Goal: Information Seeking & Learning: Learn about a topic

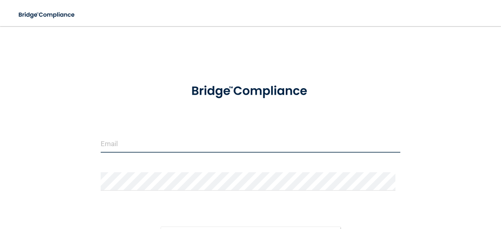
type input "[EMAIL_ADDRESS][DOMAIN_NAME]"
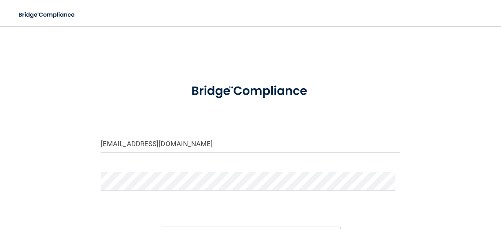
click at [307, 222] on div "Sign In" at bounding box center [251, 227] width 312 height 34
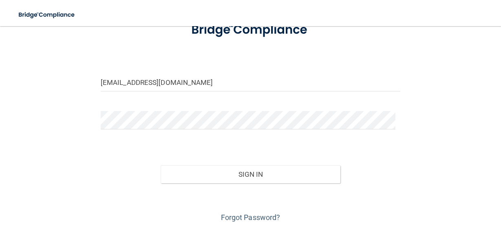
scroll to position [76, 0]
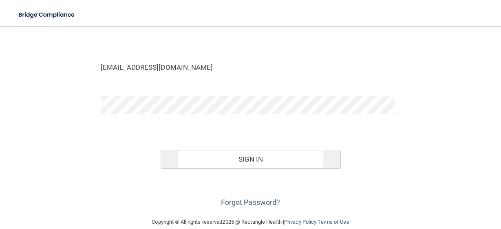
click at [244, 155] on button "Sign In" at bounding box center [251, 159] width 180 height 18
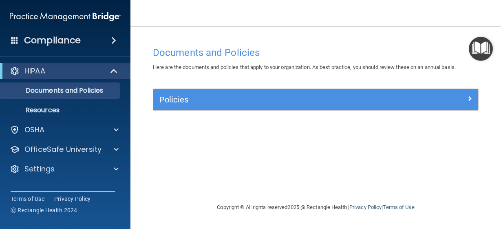
click at [493, 211] on main "Documents and Policies Here are the documents and policies that apply to your o…" at bounding box center [315, 127] width 371 height 203
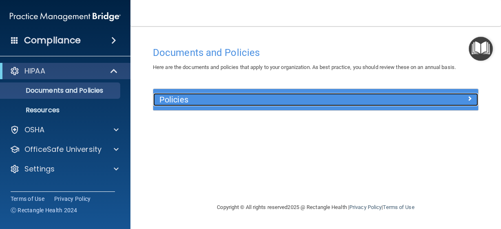
click at [232, 103] on h5 "Policies" at bounding box center [275, 99] width 232 height 9
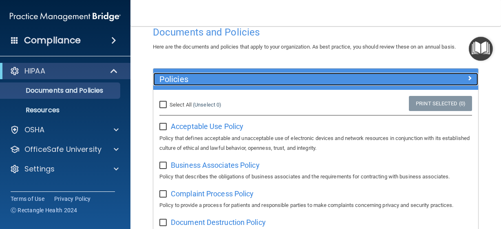
scroll to position [61, 0]
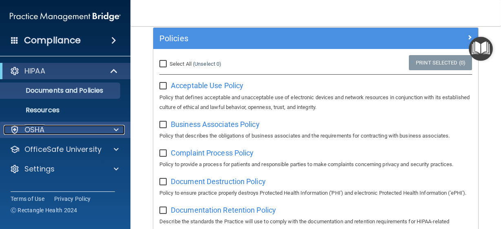
click at [116, 127] on span at bounding box center [116, 130] width 5 height 10
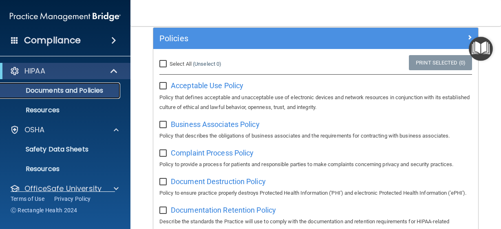
click at [99, 91] on p "Documents and Policies" at bounding box center [60, 90] width 111 height 8
click at [164, 61] on input "Select All (Unselect 0) Unselect All" at bounding box center [163, 64] width 9 height 7
checkbox input "true"
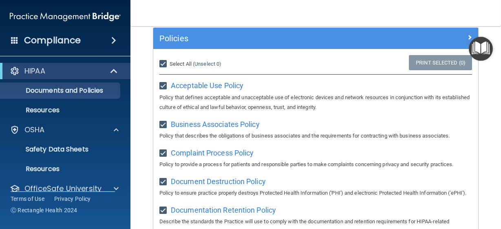
checkbox input "true"
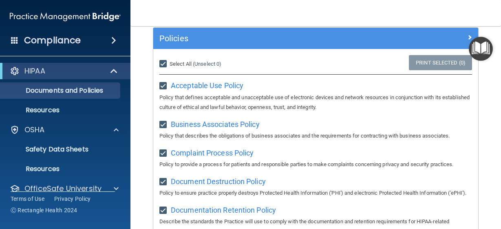
checkbox input "true"
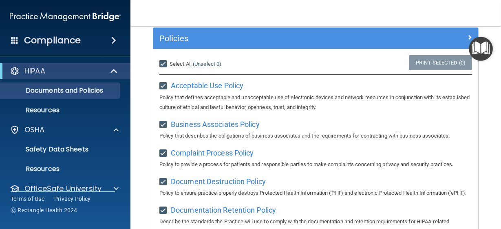
checkbox input "true"
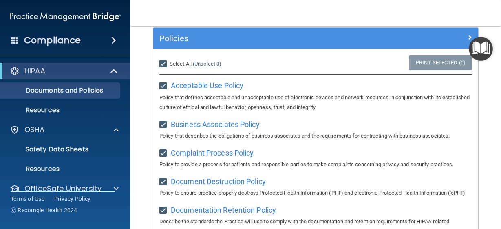
checkbox input "true"
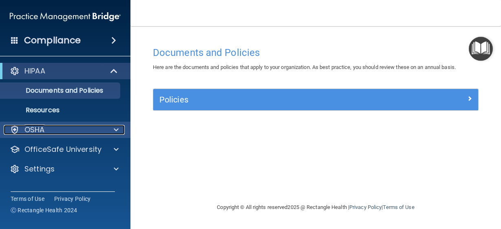
click at [66, 131] on div "OSHA" at bounding box center [54, 130] width 101 height 10
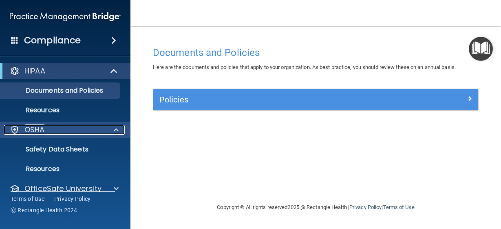
click at [116, 130] on span at bounding box center [116, 130] width 5 height 10
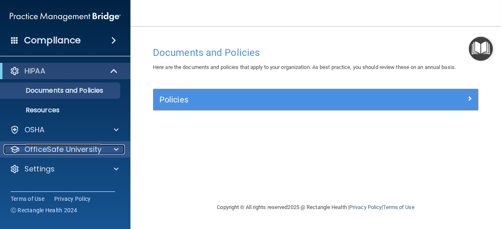
click at [98, 149] on p "OfficeSafe University" at bounding box center [62, 149] width 77 height 10
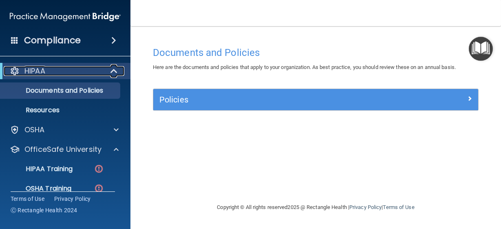
click at [73, 70] on div "HIPAA" at bounding box center [54, 71] width 101 height 10
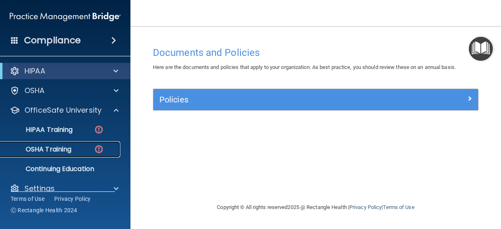
click at [83, 150] on div "OSHA Training" at bounding box center [60, 149] width 111 height 8
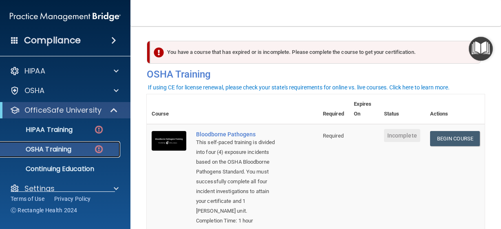
click at [83, 150] on div "OSHA Training" at bounding box center [60, 149] width 111 height 8
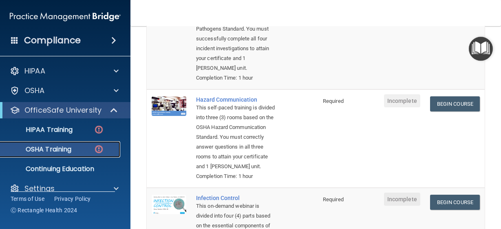
scroll to position [190, 0]
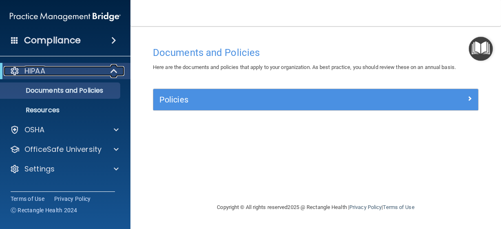
click at [67, 68] on div "HIPAA" at bounding box center [54, 71] width 101 height 10
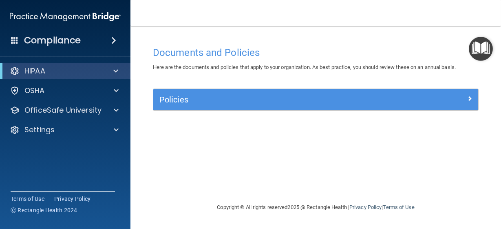
click at [111, 38] on span at bounding box center [113, 40] width 5 height 10
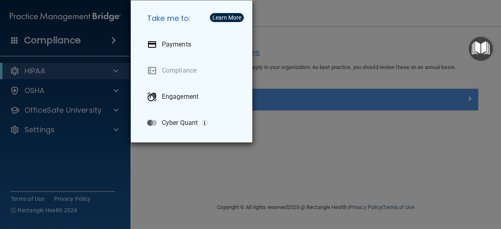
click at [113, 71] on div "Take me to: Payments Compliance Engagement Cyber Quant" at bounding box center [250, 114] width 501 height 229
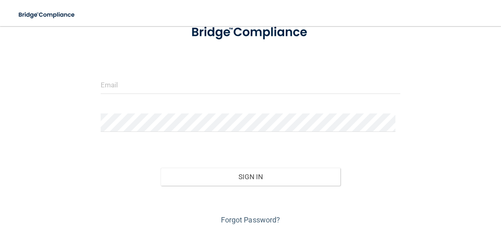
scroll to position [88, 0]
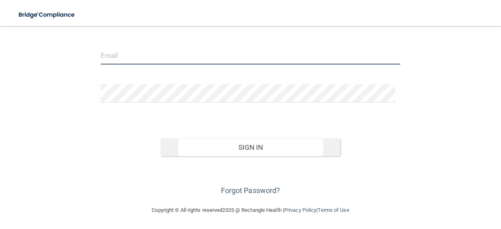
type input "[EMAIL_ADDRESS][DOMAIN_NAME]"
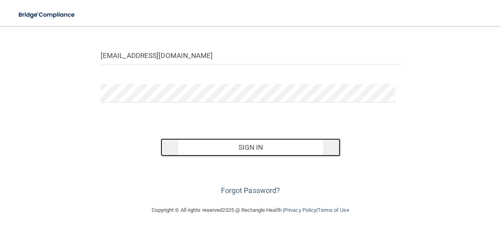
click at [248, 147] on button "Sign In" at bounding box center [251, 147] width 180 height 18
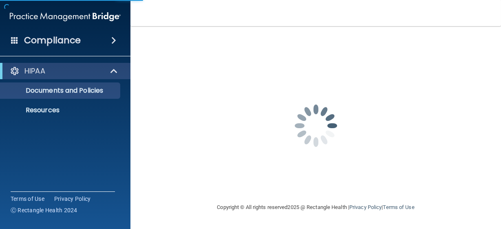
scroll to position [0, 0]
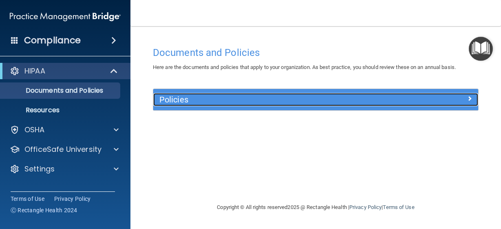
click at [468, 95] on span at bounding box center [469, 98] width 5 height 10
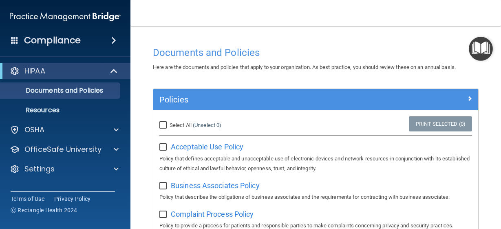
click at [164, 145] on input "checkbox" at bounding box center [163, 147] width 9 height 7
checkbox input "true"
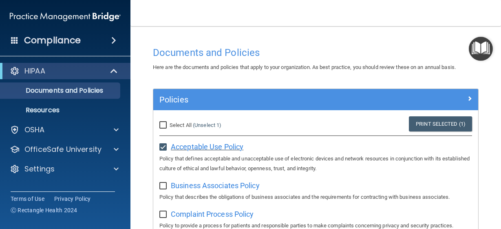
click at [198, 148] on span "Acceptable Use Policy" at bounding box center [207, 146] width 73 height 9
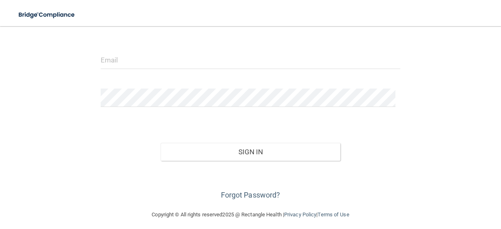
scroll to position [84, 0]
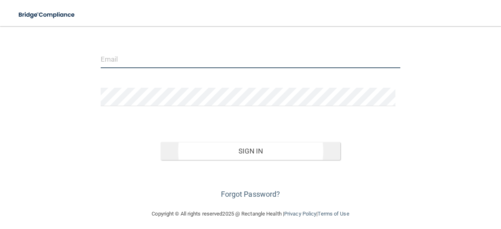
type input "[EMAIL_ADDRESS][DOMAIN_NAME]"
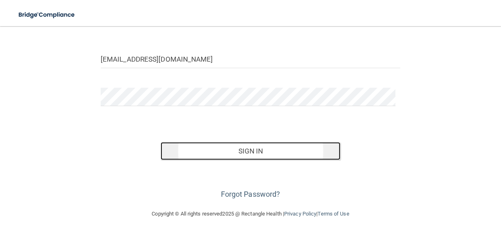
click at [259, 153] on button "Sign In" at bounding box center [251, 151] width 180 height 18
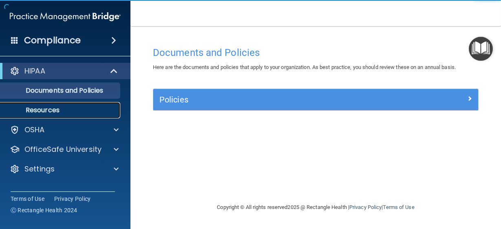
click at [57, 111] on p "Resources" at bounding box center [60, 110] width 111 height 8
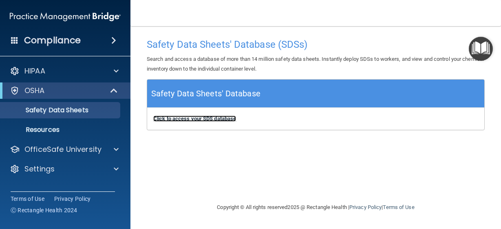
click at [200, 119] on b "Click to access your SDS database" at bounding box center [194, 118] width 83 height 6
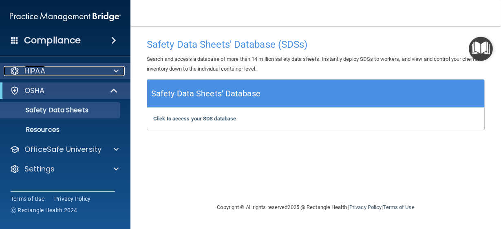
click at [90, 67] on div "HIPAA" at bounding box center [54, 71] width 101 height 10
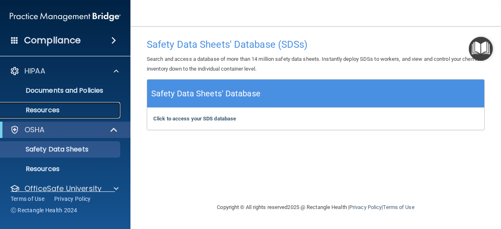
click at [74, 114] on p "Resources" at bounding box center [60, 110] width 111 height 8
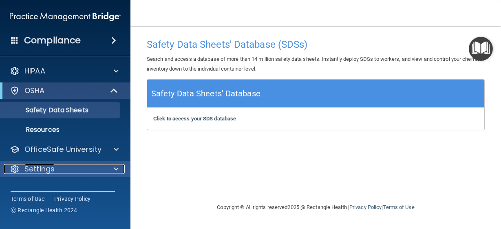
click at [95, 170] on div "Settings" at bounding box center [54, 169] width 101 height 10
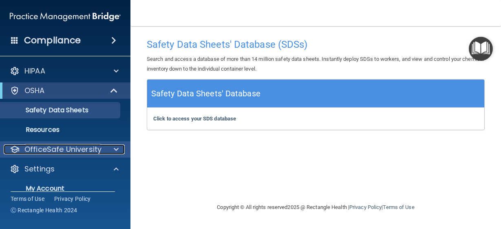
click at [83, 148] on p "OfficeSafe University" at bounding box center [62, 149] width 77 height 10
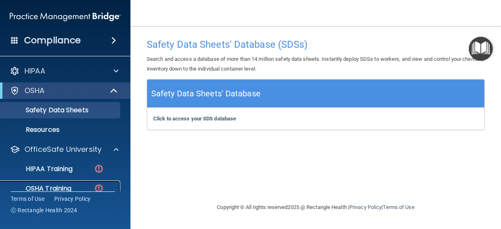
click at [83, 187] on div "OSHA Training" at bounding box center [60, 188] width 111 height 8
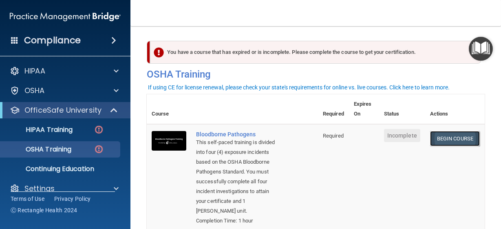
click at [448, 138] on link "Begin Course" at bounding box center [455, 138] width 50 height 15
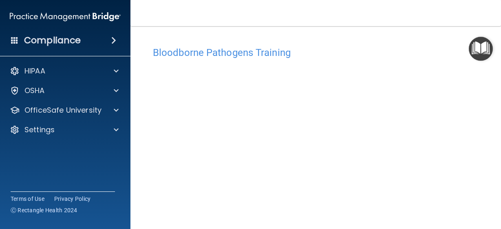
scroll to position [44, 0]
click at [492, 209] on main "Bloodborne Pathogens Training This course doesn’t expire until . Are you sure y…" at bounding box center [315, 127] width 371 height 203
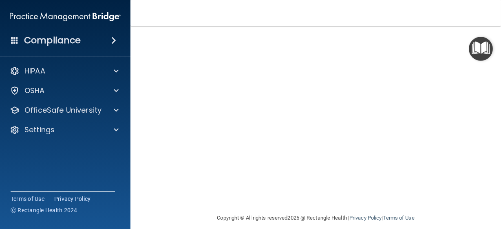
scroll to position [120, 0]
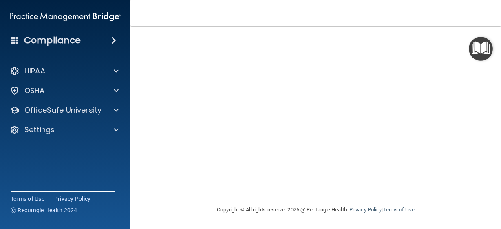
click at [485, 82] on main "Bloodborne Pathogens Training This course doesn’t expire until . Are you sure y…" at bounding box center [315, 127] width 371 height 203
